Goal: Download file/media

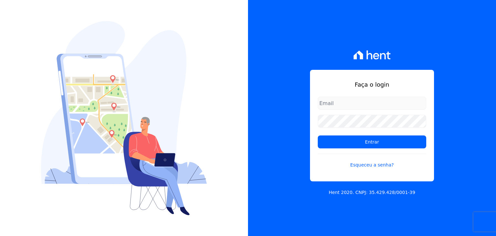
click at [339, 100] on input "email" at bounding box center [372, 103] width 109 height 13
click at [345, 140] on input "Entrar" at bounding box center [372, 141] width 109 height 13
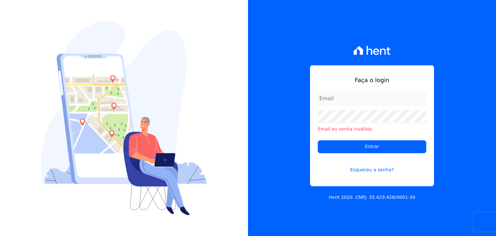
click at [339, 97] on input "email" at bounding box center [372, 98] width 109 height 13
type input "[PERSON_NAME][EMAIL_ADDRESS][PERSON_NAME][DOMAIN_NAME]"
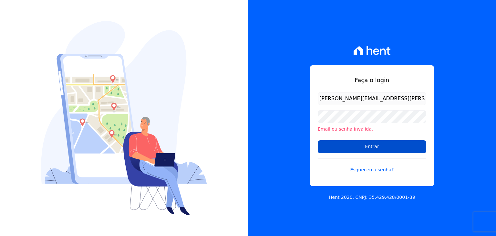
click at [355, 147] on input "Entrar" at bounding box center [372, 146] width 109 height 13
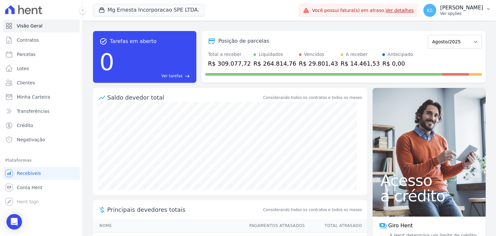
click at [465, 8] on p "[PERSON_NAME]" at bounding box center [461, 8] width 43 height 6
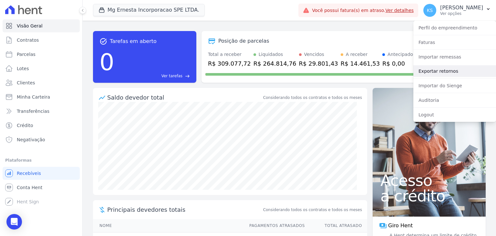
click at [444, 73] on link "Exportar retornos" at bounding box center [455, 71] width 83 height 12
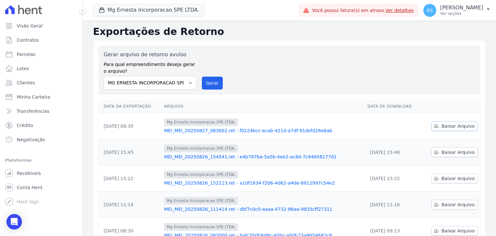
click at [449, 125] on span "Baixar Arquivo" at bounding box center [458, 126] width 33 height 6
click at [403, 61] on div "Gerar arquivo de retorno avulso Para qual empreendimento deseja gerar o arquivo…" at bounding box center [290, 70] width 372 height 39
click at [468, 9] on p "[PERSON_NAME]" at bounding box center [461, 8] width 43 height 6
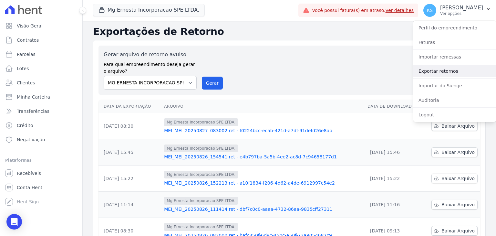
click at [448, 69] on link "Exportar retornos" at bounding box center [455, 71] width 83 height 12
